Goal: Task Accomplishment & Management: Manage account settings

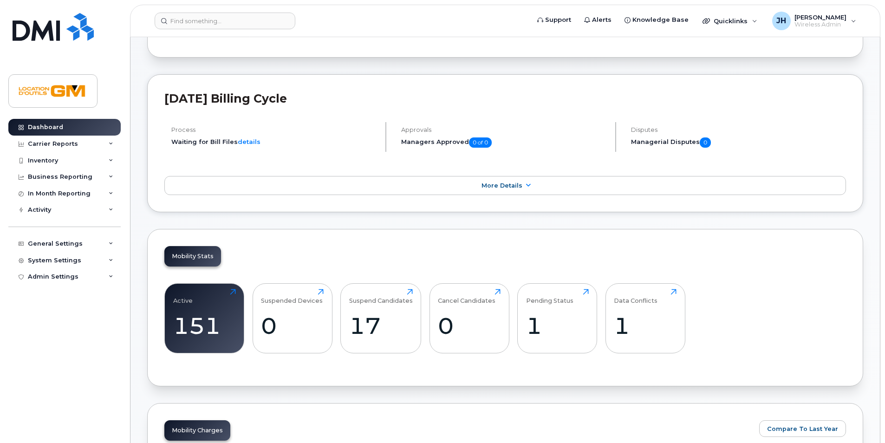
scroll to position [186, 0]
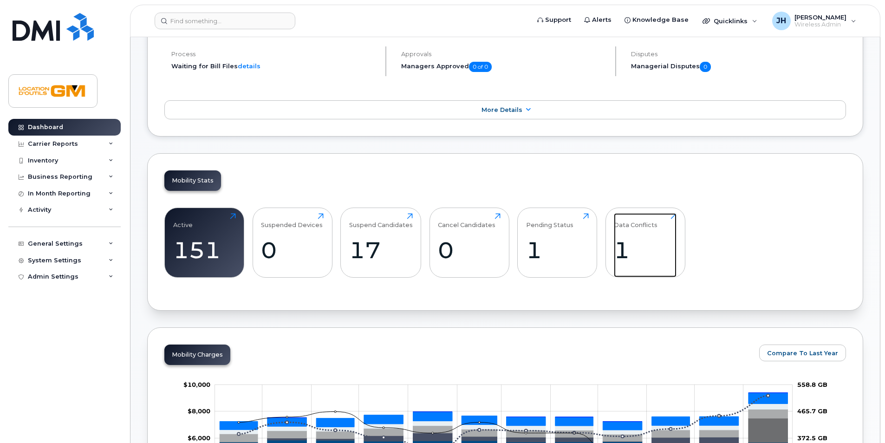
drag, startPoint x: 627, startPoint y: 245, endPoint x: 673, endPoint y: 274, distance: 54.1
click at [627, 245] on div "1" at bounding box center [645, 249] width 63 height 27
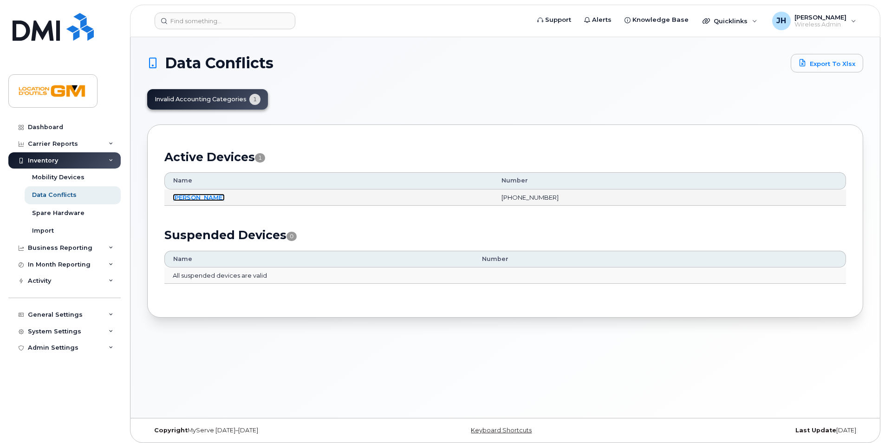
click at [214, 197] on link "[PERSON_NAME]" at bounding box center [199, 197] width 52 height 7
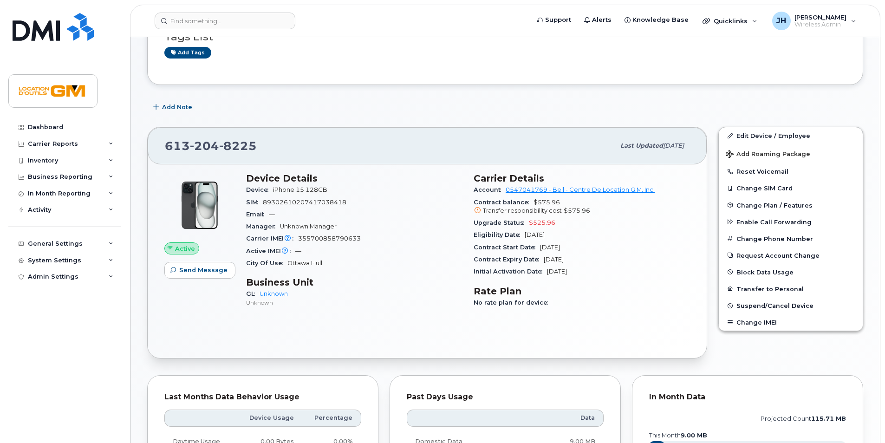
scroll to position [186, 0]
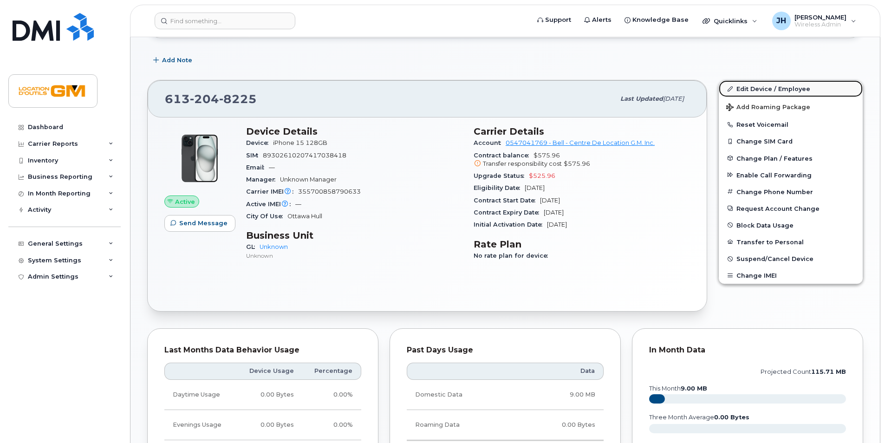
click at [753, 84] on link "Edit Device / Employee" at bounding box center [791, 88] width 144 height 17
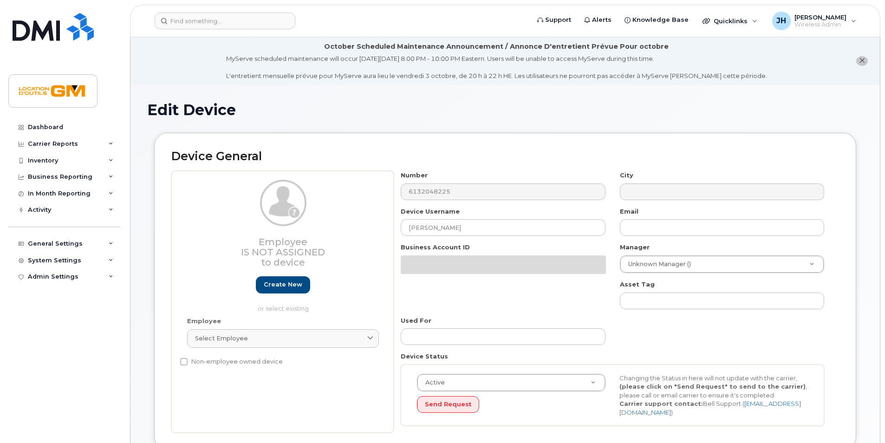
select select "14217133"
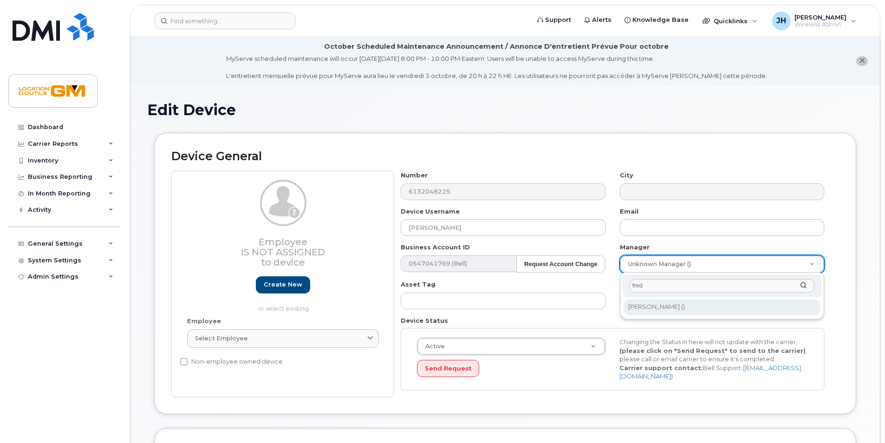
type input "fred"
type input "1916452"
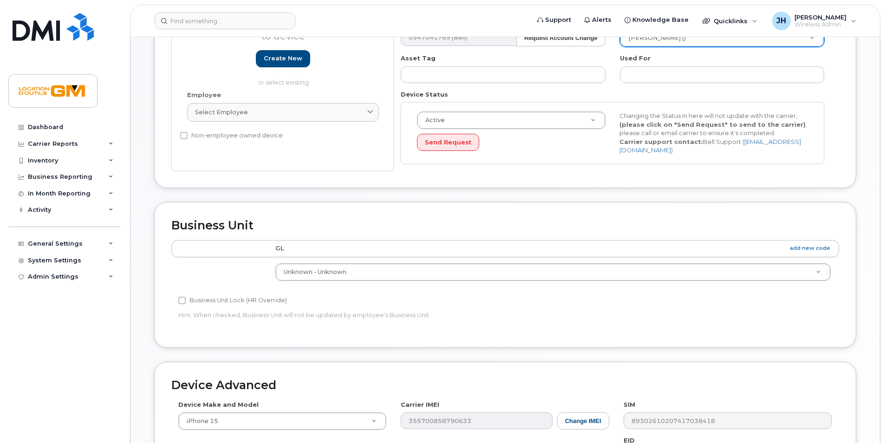
scroll to position [232, 0]
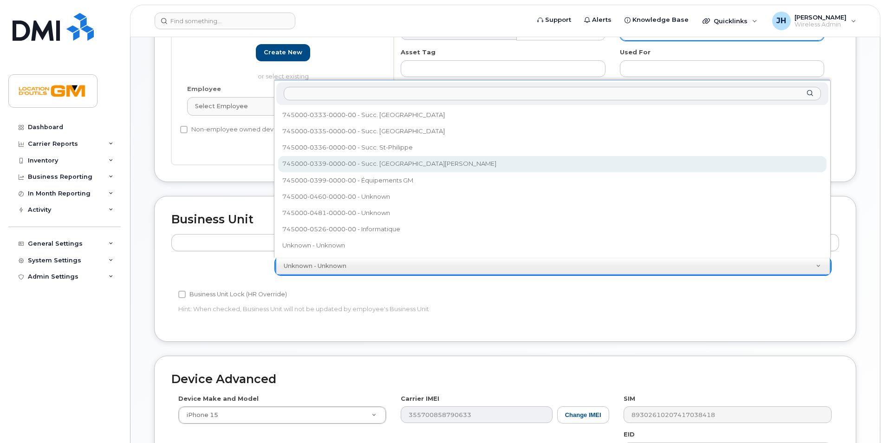
select select "14217268"
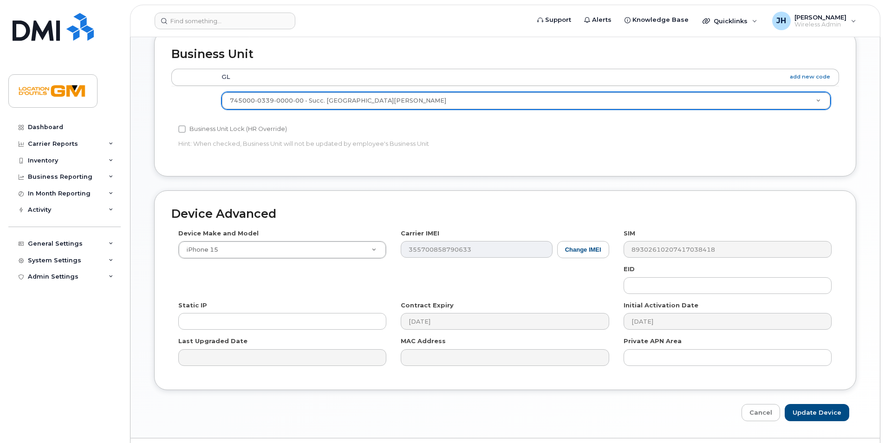
scroll to position [422, 0]
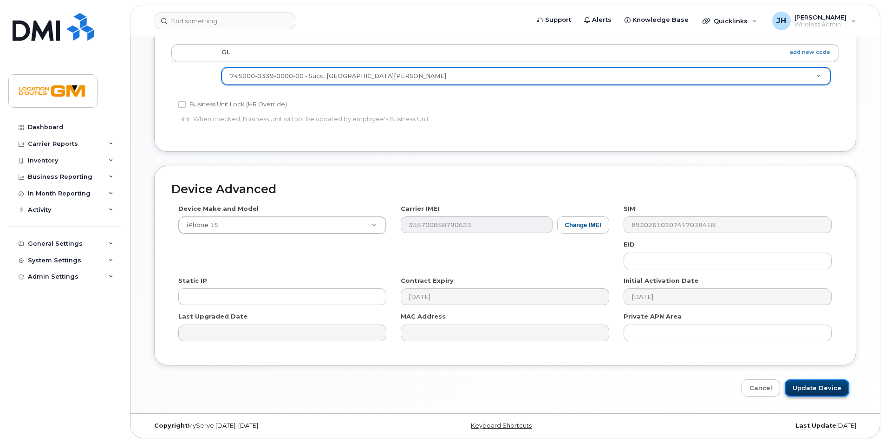
click at [801, 392] on input "Update Device" at bounding box center [816, 387] width 65 height 17
type input "Saving..."
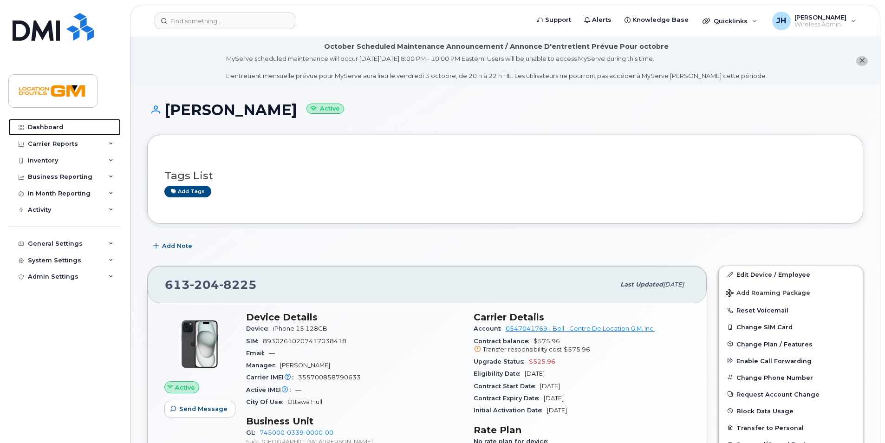
drag, startPoint x: 49, startPoint y: 128, endPoint x: 299, endPoint y: 130, distance: 249.7
click at [49, 128] on div "Dashboard" at bounding box center [45, 126] width 35 height 7
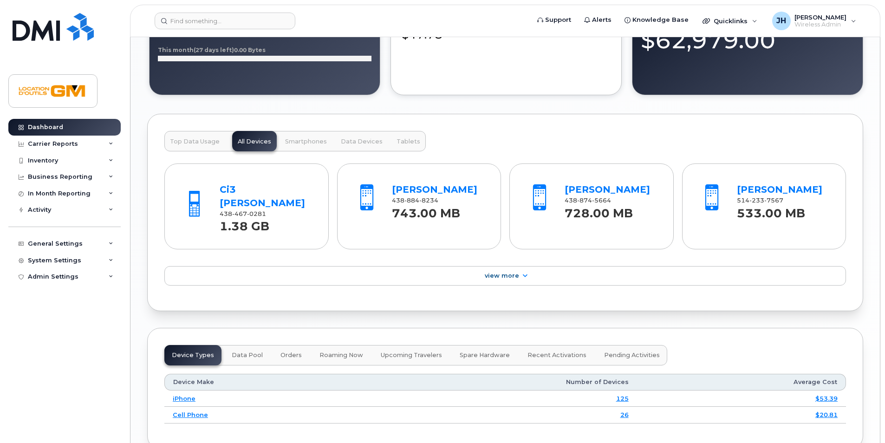
scroll to position [928, 0]
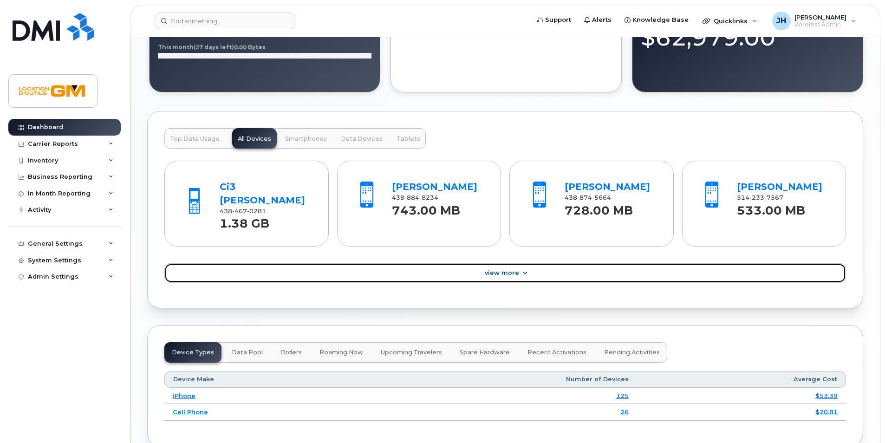
click at [494, 273] on span "View More" at bounding box center [502, 272] width 34 height 7
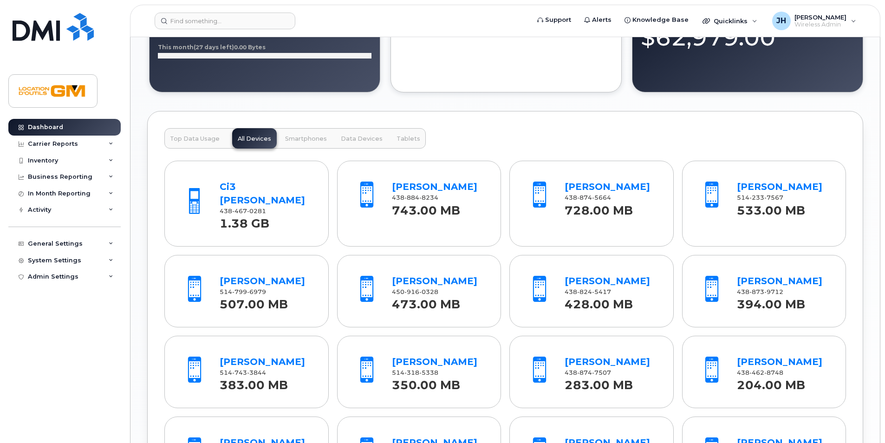
click at [188, 138] on span "Top Data Usage" at bounding box center [195, 138] width 50 height 7
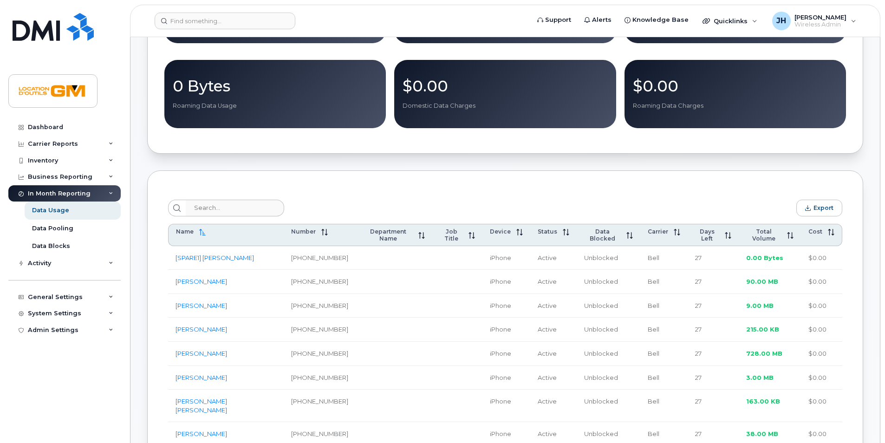
scroll to position [237, 0]
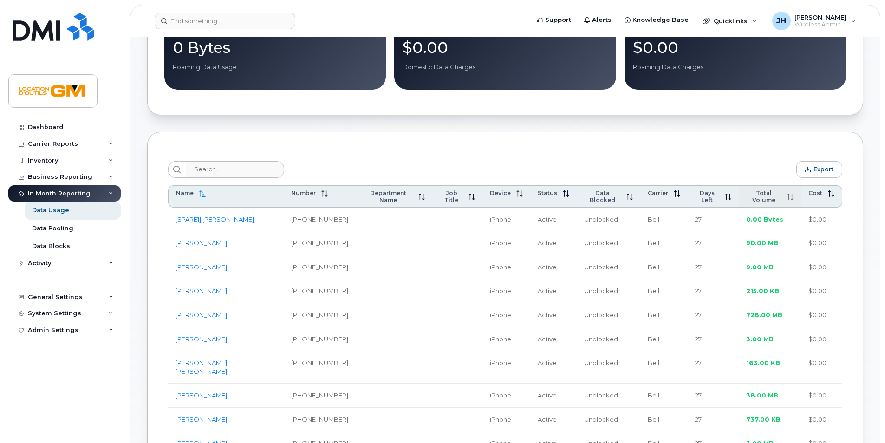
click at [769, 191] on th "Total Volume" at bounding box center [770, 196] width 62 height 22
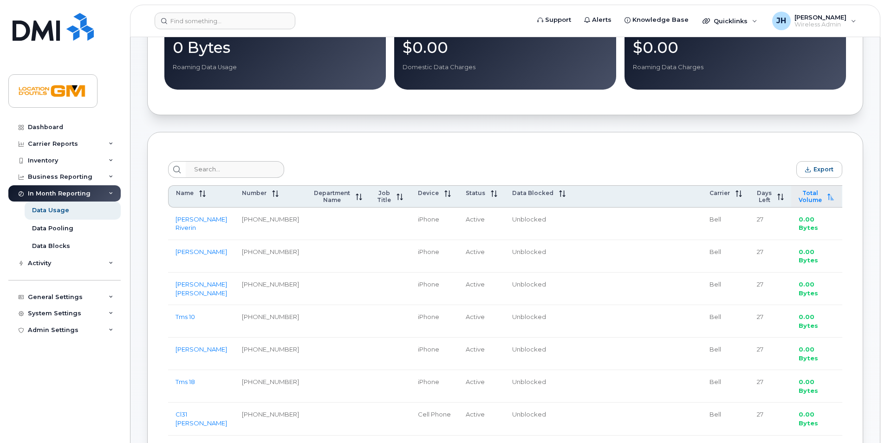
click at [798, 196] on span "Total Volume" at bounding box center [809, 196] width 23 height 14
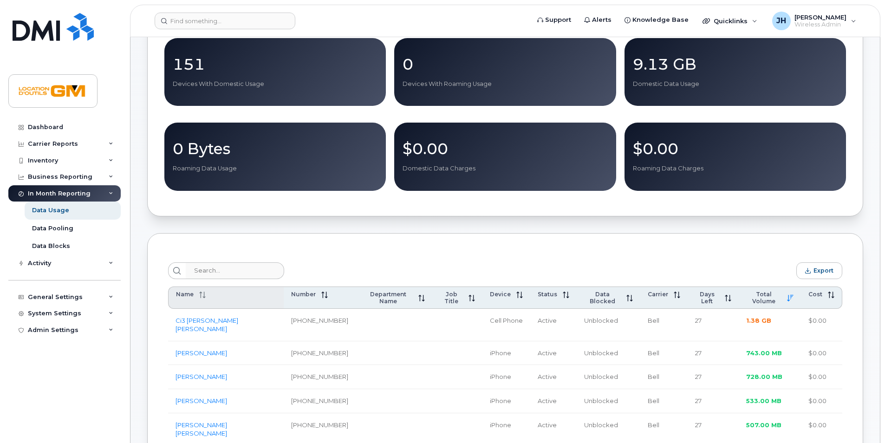
scroll to position [139, 0]
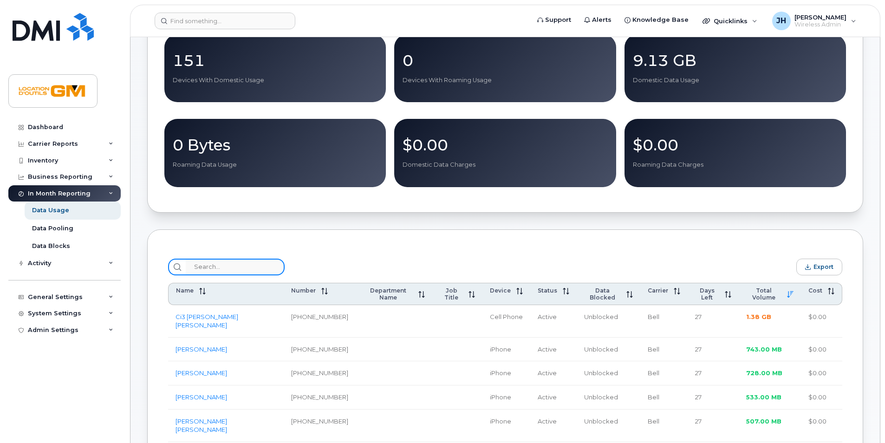
click at [231, 271] on input "search" at bounding box center [235, 267] width 99 height 17
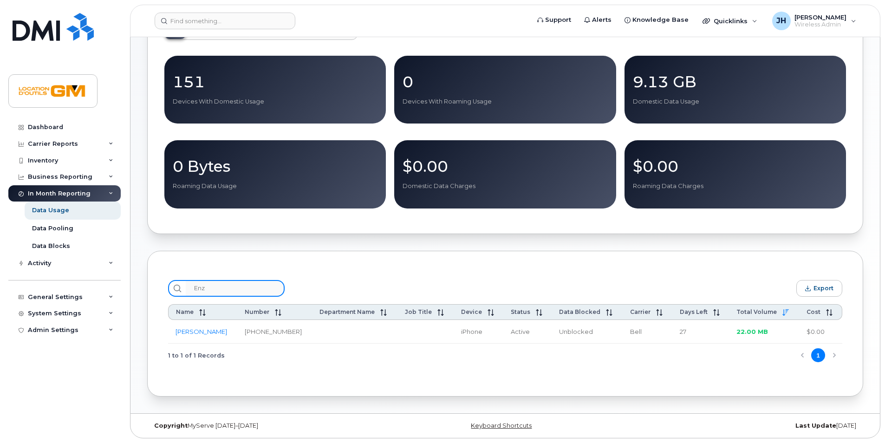
scroll to position [121, 0]
type input "Enzo"
